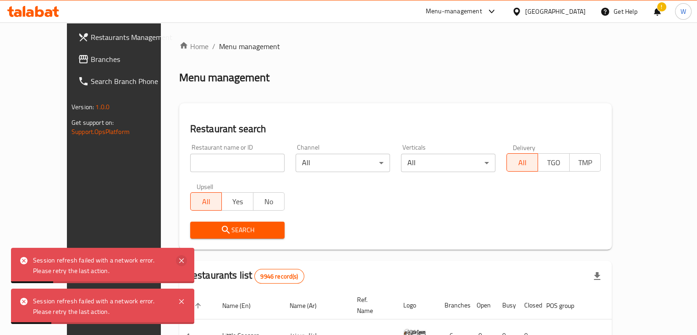
click at [180, 262] on icon at bounding box center [181, 260] width 5 height 5
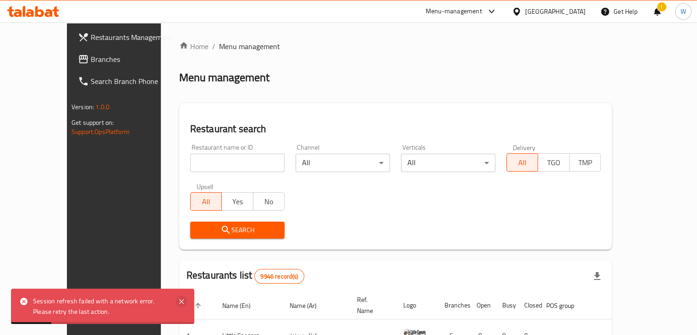
click at [182, 299] on icon at bounding box center [181, 301] width 5 height 5
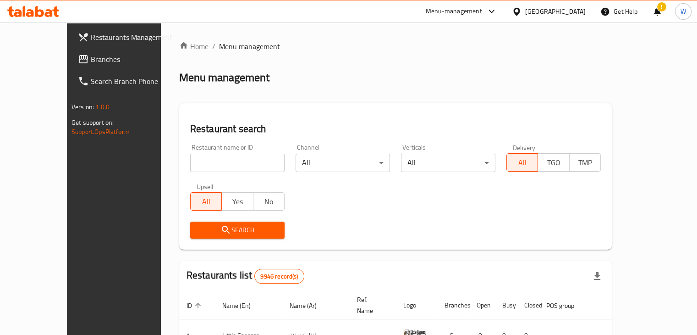
click at [209, 160] on input "search" at bounding box center [237, 163] width 94 height 18
click at [209, 161] on input "search" at bounding box center [237, 163] width 94 height 18
type input "amai cafe"
click button "Search" at bounding box center [237, 229] width 94 height 17
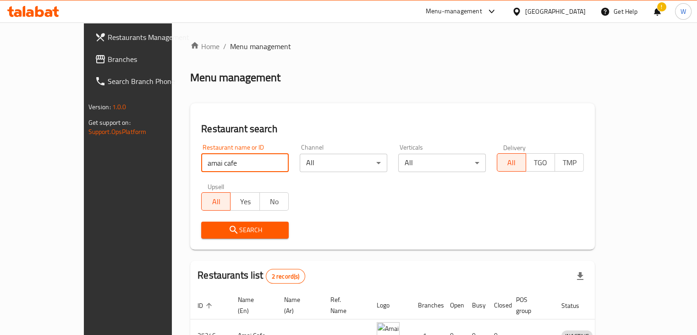
scroll to position [88, 0]
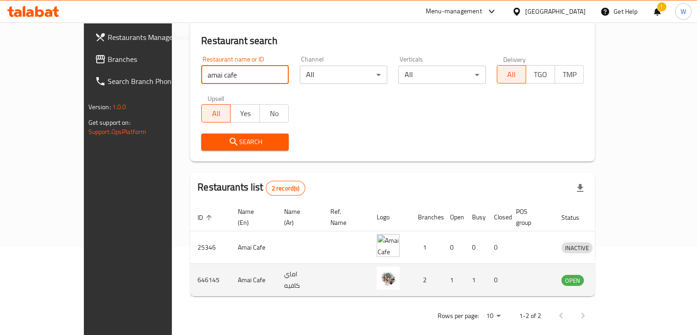
click at [621, 276] on icon "enhanced table" at bounding box center [616, 280] width 10 height 8
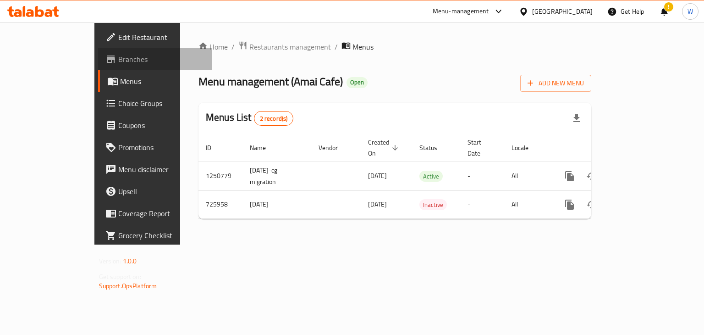
click at [118, 61] on span "Branches" at bounding box center [161, 59] width 87 height 11
